Goal: Find specific page/section: Find specific page/section

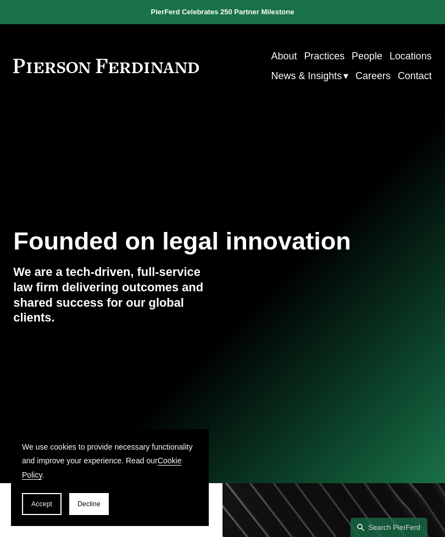
click at [45, 505] on span "Accept" at bounding box center [41, 504] width 21 height 8
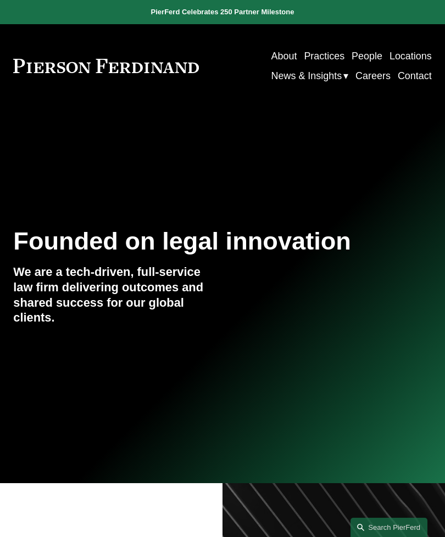
click at [0, 0] on div at bounding box center [0, 0] width 0 height 0
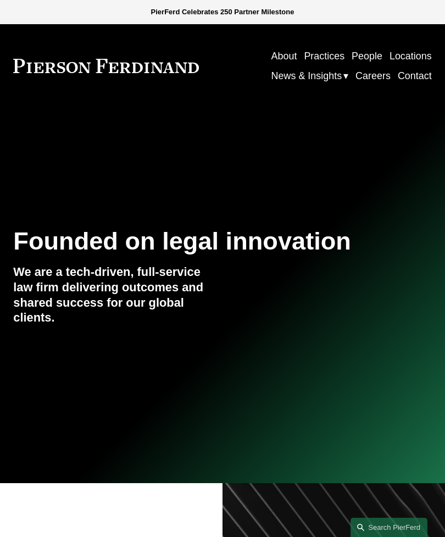
click at [104, 412] on link "Careers" at bounding box center [91, 410] width 111 height 31
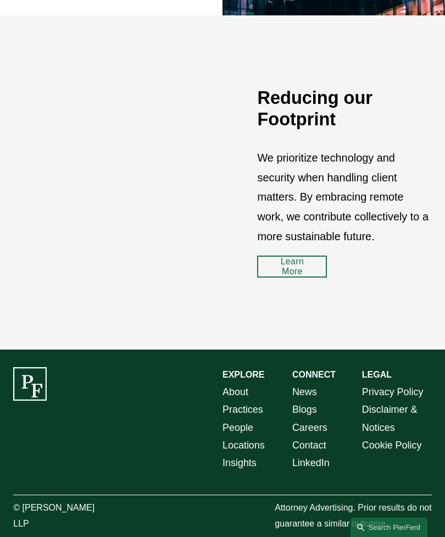
scroll to position [1249, 0]
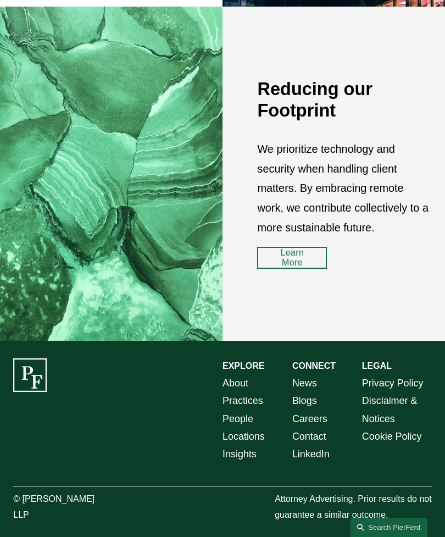
click at [308, 428] on link "Careers" at bounding box center [310, 419] width 35 height 18
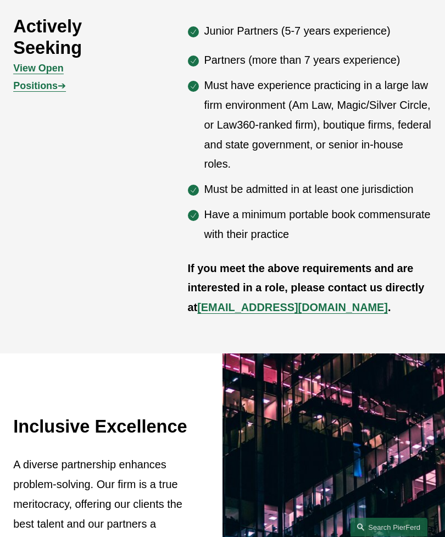
scroll to position [599, 0]
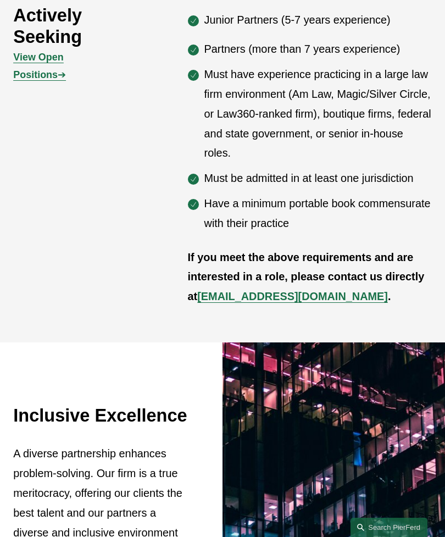
click at [63, 80] on strong "View Open Positions" at bounding box center [38, 66] width 50 height 29
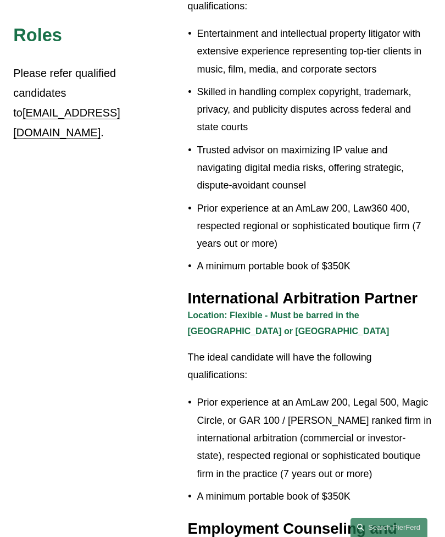
scroll to position [1247, 0]
